Goal: Task Accomplishment & Management: Manage account settings

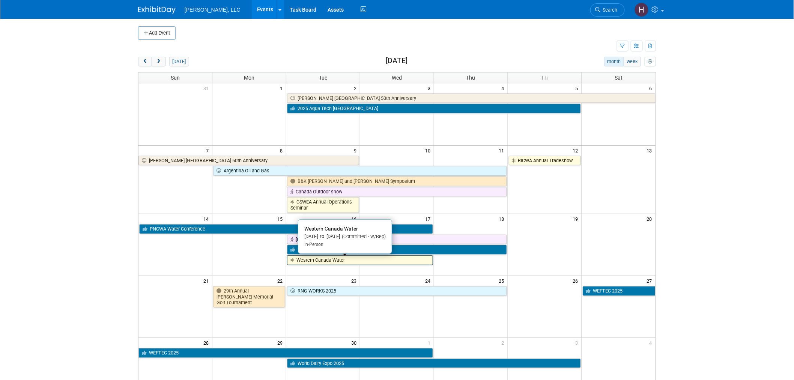
click at [389, 259] on link "Western Canada Water" at bounding box center [360, 260] width 146 height 10
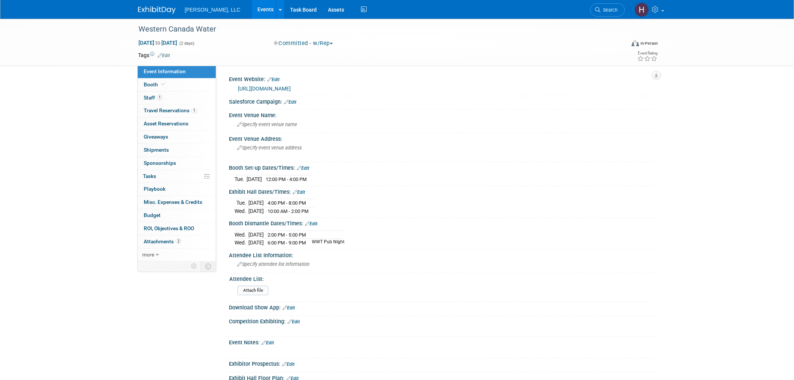
select select "Municipal"
click at [166, 83] on link "Booth" at bounding box center [177, 84] width 78 height 13
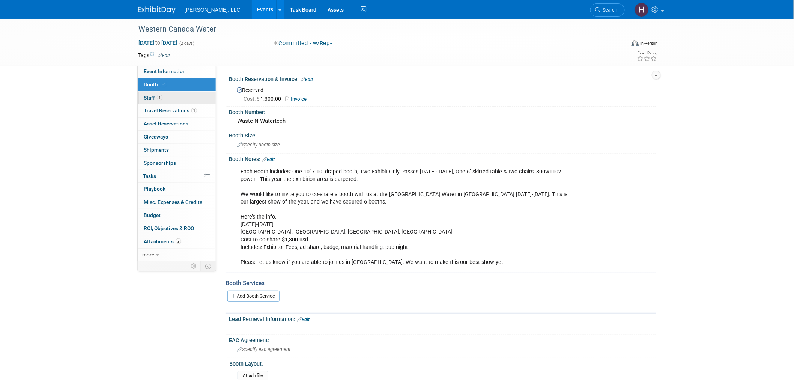
click at [169, 94] on link "1 Staff 1" at bounding box center [177, 98] width 78 height 13
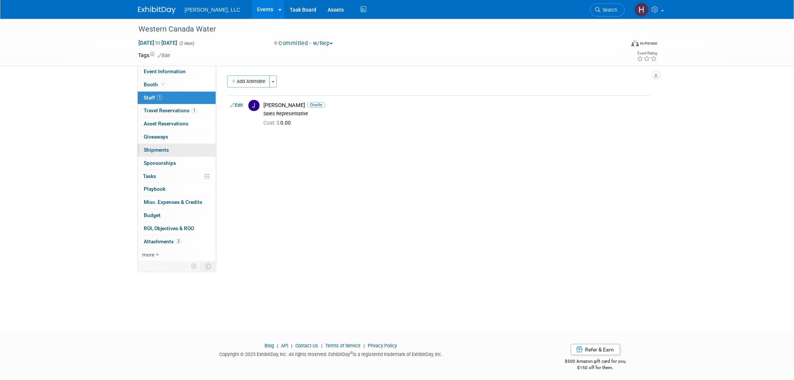
click at [164, 152] on span "Shipments 0" at bounding box center [156, 150] width 25 height 6
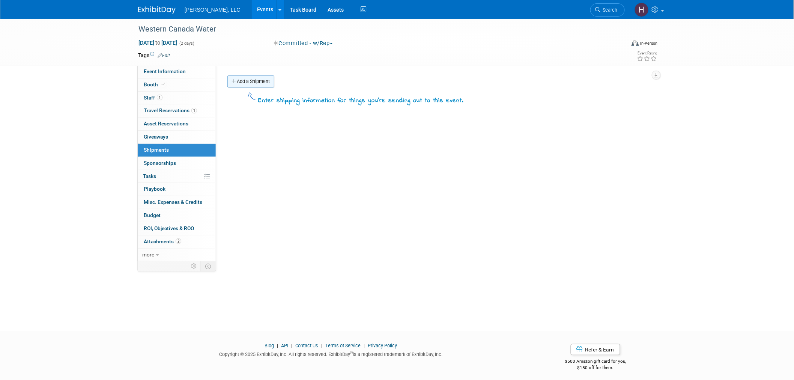
click at [265, 78] on link "Add a Shipment" at bounding box center [250, 81] width 47 height 12
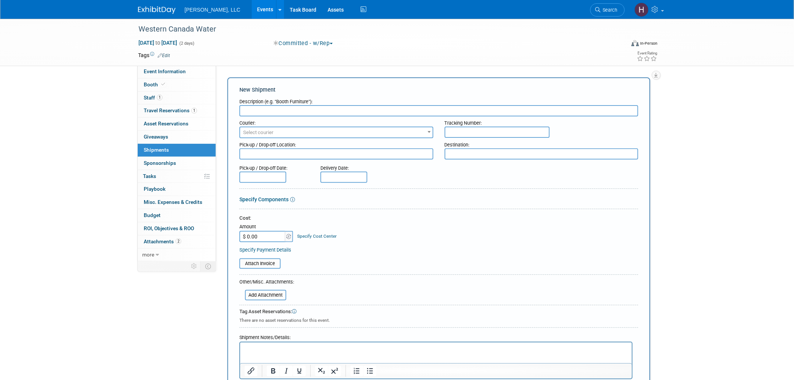
click at [459, 132] on input "text" at bounding box center [496, 131] width 105 height 11
paste input "1Z91YF496876526467"
type input "1Z91YF496876526467"
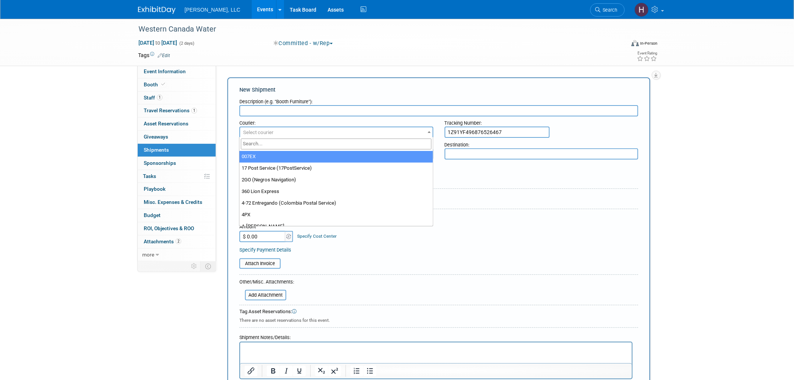
click at [287, 129] on span "Select courier" at bounding box center [336, 132] width 192 height 11
type input "UPS"
select select "508"
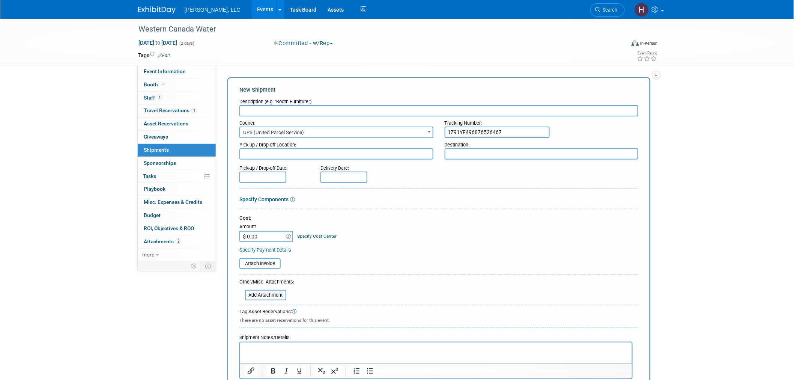
click at [311, 114] on input "text" at bounding box center [438, 110] width 399 height 11
type input "brochures"
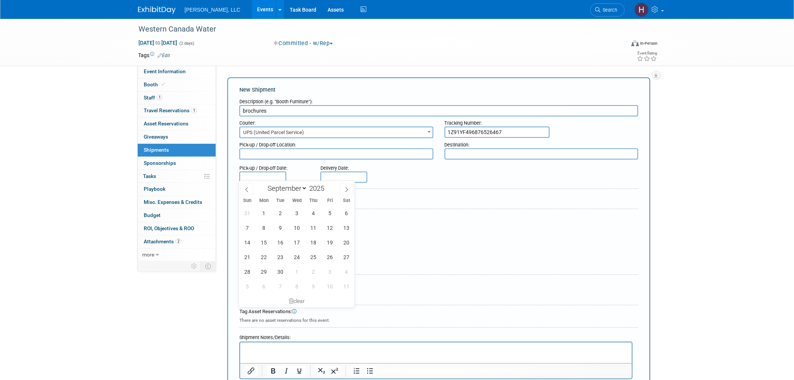
click at [261, 173] on input "text" at bounding box center [262, 176] width 47 height 11
click at [244, 187] on icon at bounding box center [246, 189] width 5 height 5
select select "7"
click at [282, 252] on span "19" at bounding box center [280, 256] width 15 height 15
type input "[DATE]"
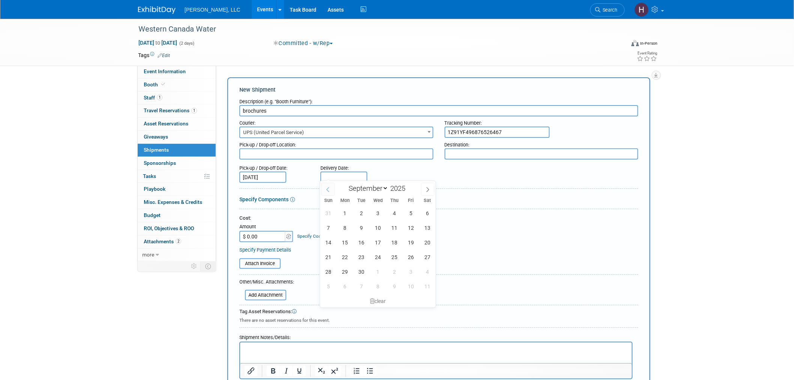
click at [324, 178] on input "text" at bounding box center [343, 176] width 47 height 11
click at [329, 191] on icon at bounding box center [327, 189] width 5 height 5
select select "7"
click at [414, 260] on span "22" at bounding box center [411, 256] width 15 height 15
type input "[DATE]"
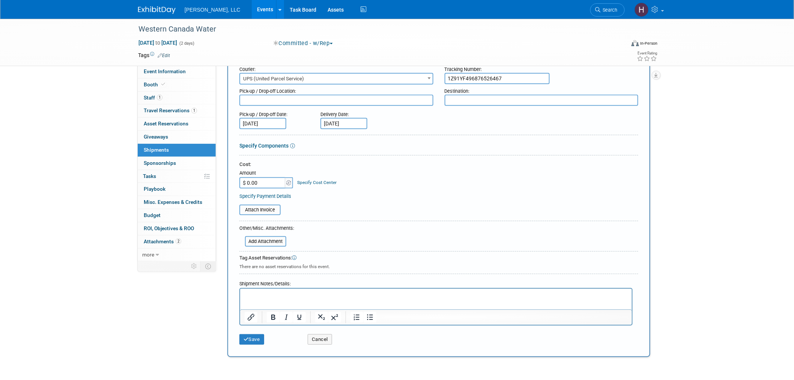
scroll to position [110, 0]
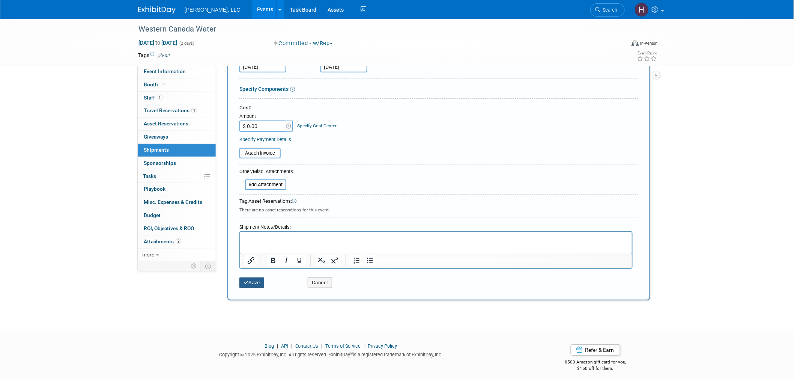
click at [249, 277] on button "Save" at bounding box center [251, 282] width 25 height 11
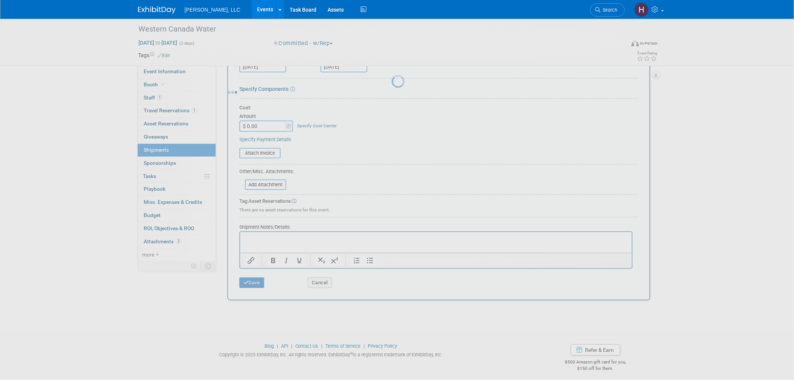
scroll to position [4, 0]
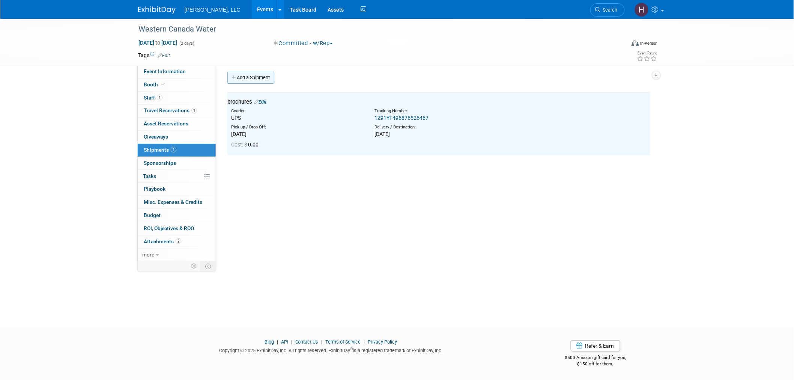
click at [242, 79] on link "Add a Shipment" at bounding box center [250, 78] width 47 height 12
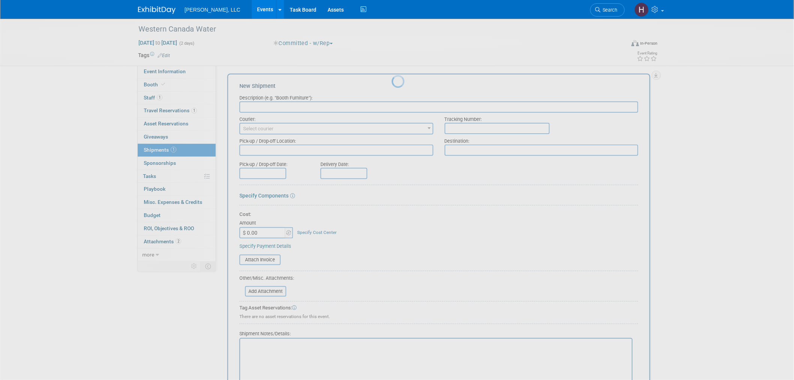
scroll to position [0, 0]
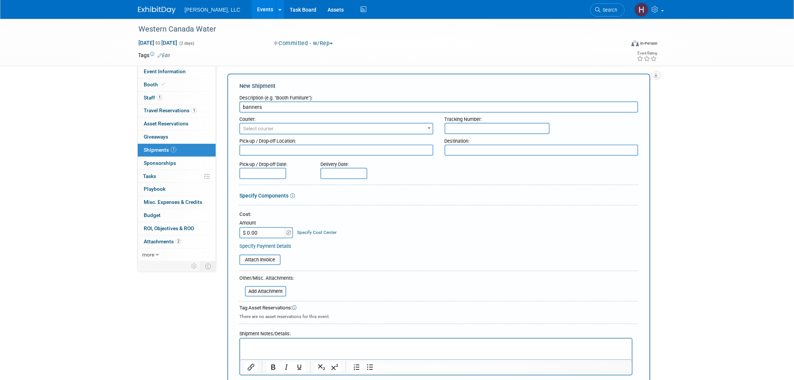
type input "banners"
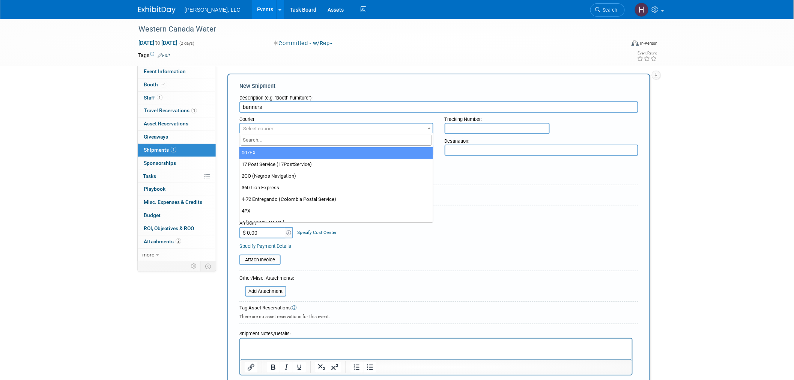
click at [275, 129] on span "Select courier" at bounding box center [336, 128] width 192 height 11
type input "UPS"
select select "508"
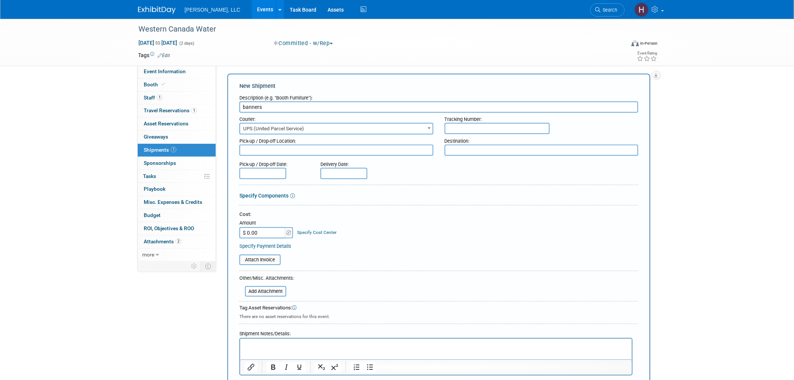
paste input "1Z91YF496878822071"
type input "1Z91YF496878822071"
click at [276, 168] on input "text" at bounding box center [262, 173] width 47 height 11
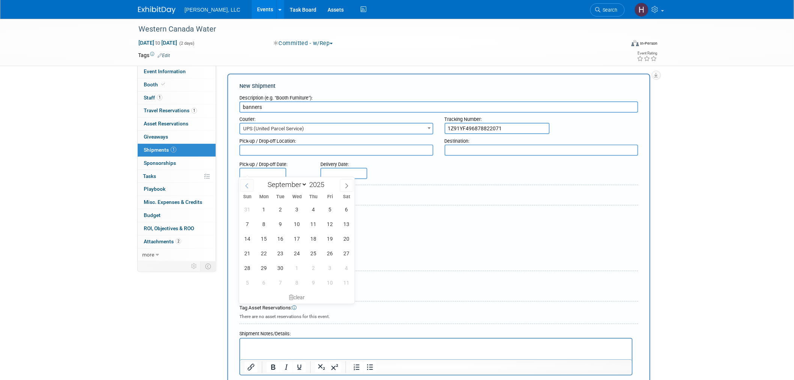
click at [252, 184] on span at bounding box center [247, 185] width 14 height 13
select select "7"
drag, startPoint x: 282, startPoint y: 252, endPoint x: 316, endPoint y: 199, distance: 62.9
click at [282, 252] on span "19" at bounding box center [280, 253] width 15 height 15
type input "[DATE]"
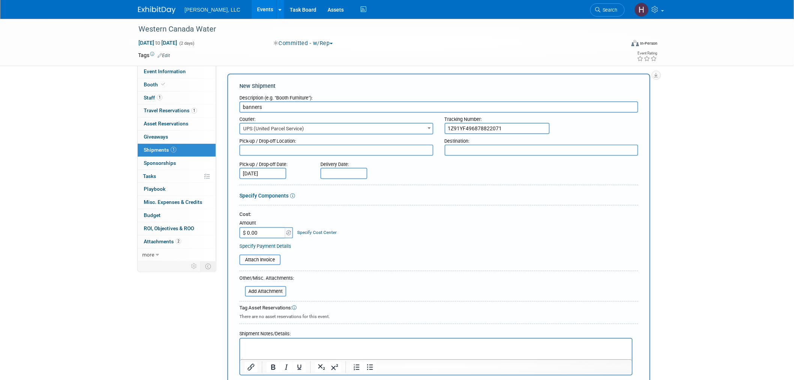
click at [331, 164] on div "Delivery Date:" at bounding box center [365, 163] width 91 height 10
click at [333, 172] on input "text" at bounding box center [343, 173] width 47 height 11
click at [327, 183] on icon at bounding box center [327, 185] width 5 height 5
select select "7"
click at [417, 253] on span "22" at bounding box center [411, 253] width 15 height 15
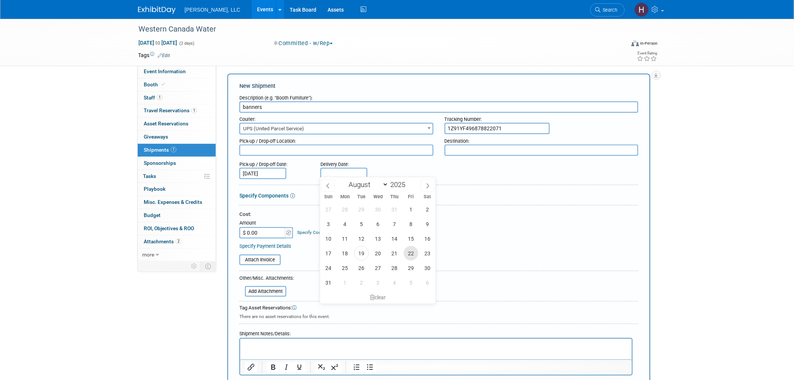
type input "[DATE]"
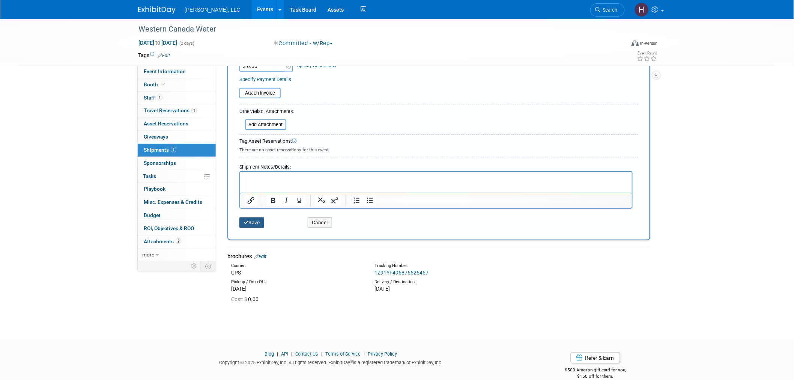
click at [254, 218] on button "Save" at bounding box center [251, 222] width 25 height 11
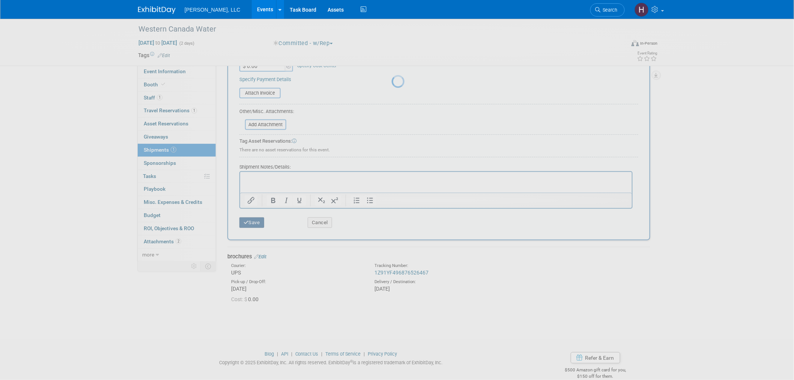
scroll to position [4, 0]
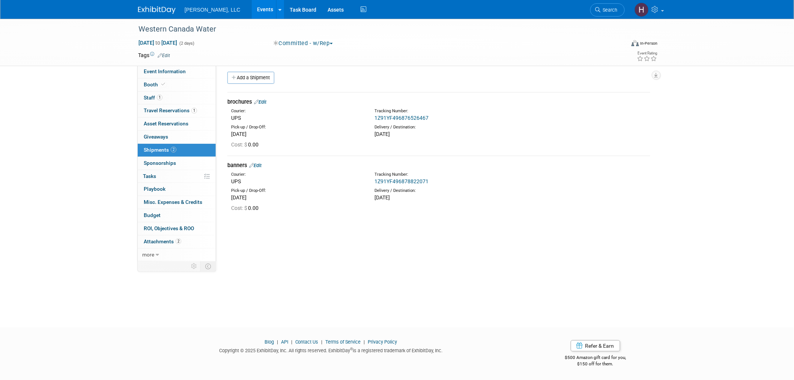
click at [261, 165] on link "Edit" at bounding box center [255, 165] width 12 height 6
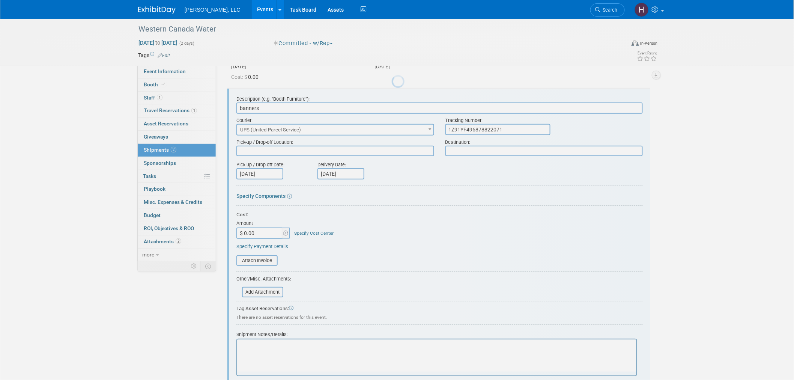
scroll to position [0, 0]
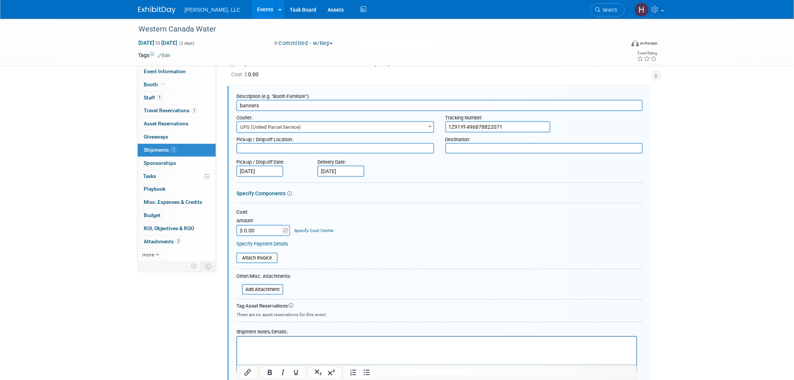
drag, startPoint x: 509, startPoint y: 128, endPoint x: 393, endPoint y: 134, distance: 116.4
click at [393, 134] on form "Description (e.g. "Booth Furniture"): banners Courier: 007EX 17 Post Service (1…" at bounding box center [439, 243] width 406 height 306
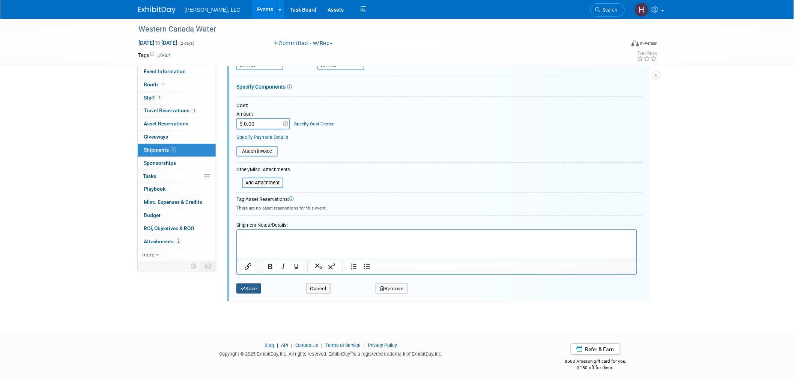
click at [258, 283] on button "Save" at bounding box center [248, 288] width 25 height 11
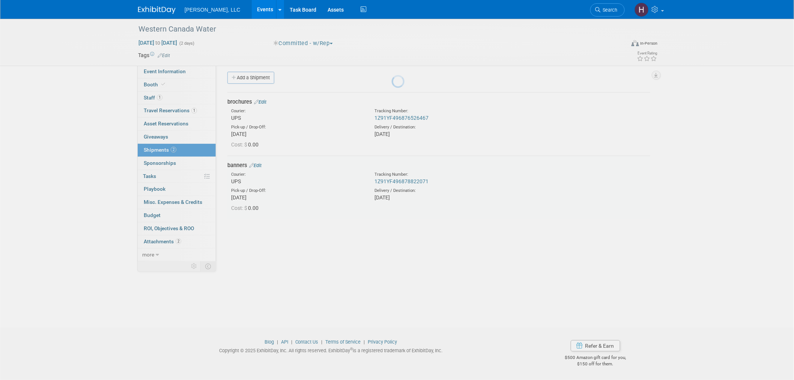
scroll to position [4, 0]
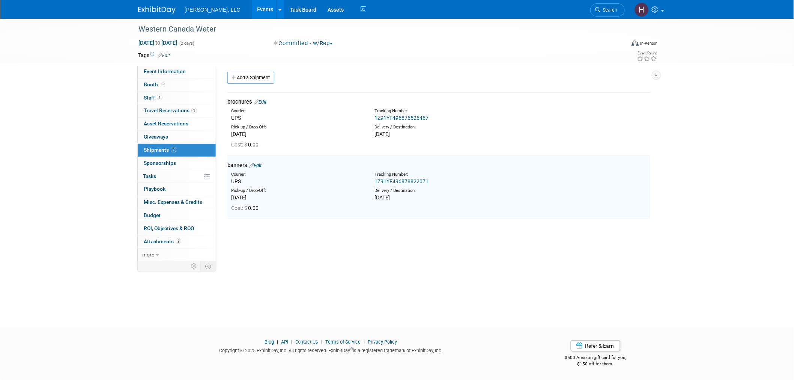
click at [261, 99] on link "Edit" at bounding box center [260, 102] width 12 height 6
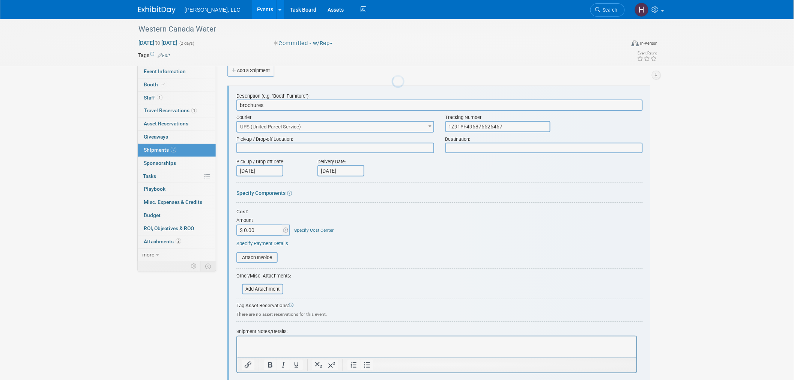
scroll to position [0, 0]
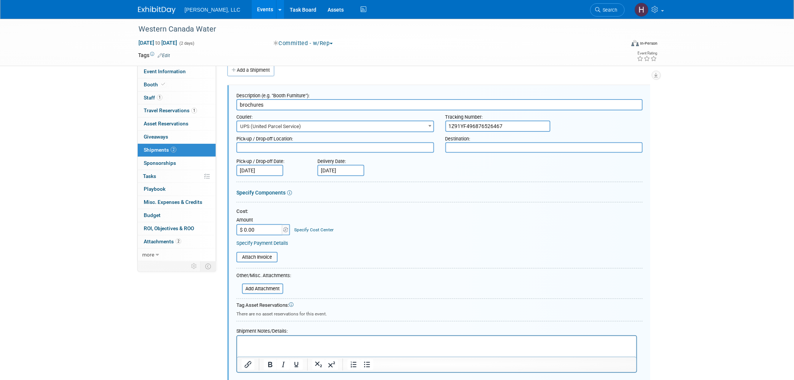
paste input "text"
drag, startPoint x: 480, startPoint y: 129, endPoint x: 398, endPoint y: 133, distance: 82.2
click at [398, 133] on form "Description (e.g. "Booth Furniture"): brochures Courier: 007EX 17 Post Service …" at bounding box center [439, 242] width 406 height 306
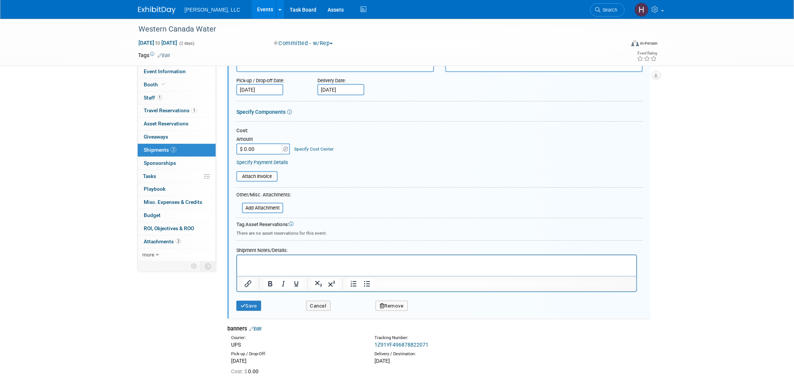
scroll to position [173, 0]
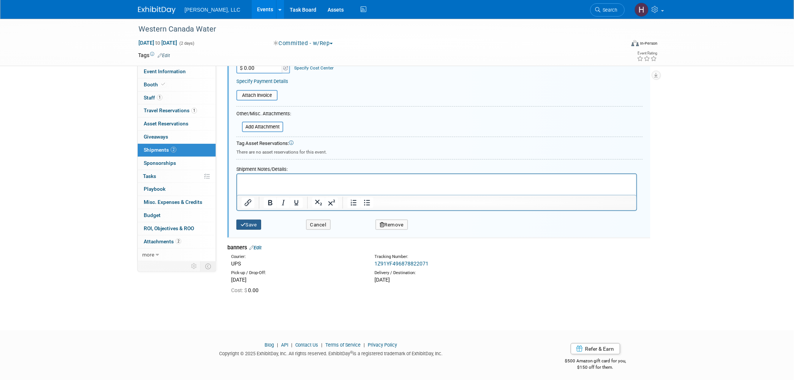
type input "1Z91YF496876526467"
click at [249, 219] on button "Save" at bounding box center [248, 224] width 25 height 11
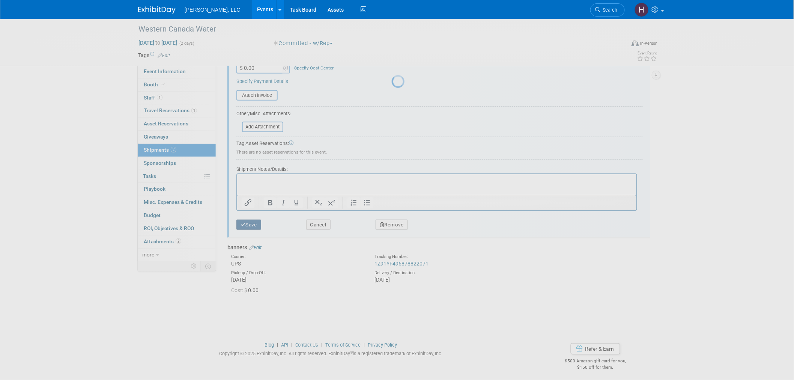
scroll to position [4, 0]
